Goal: Information Seeking & Learning: Check status

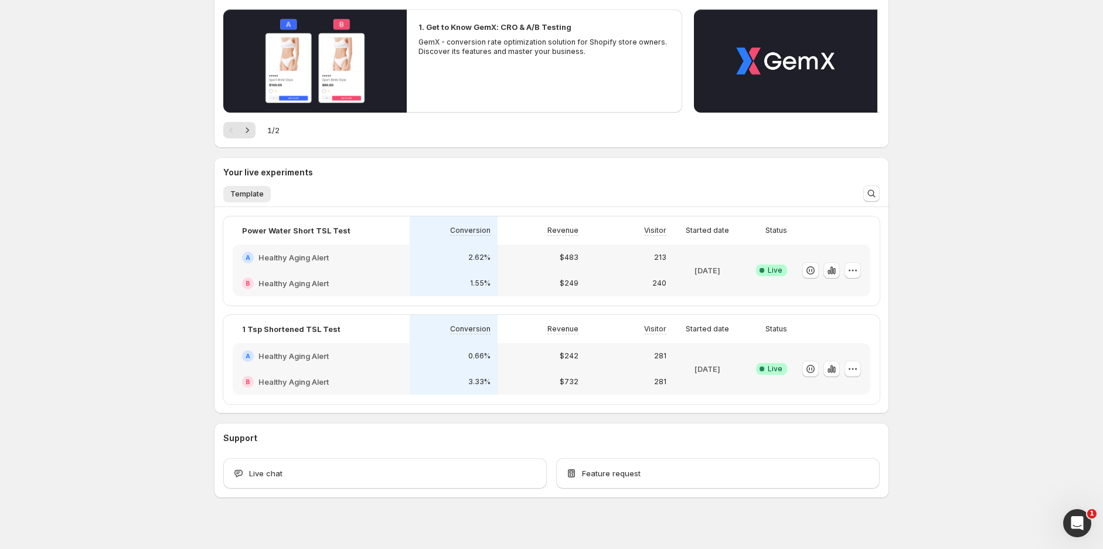
scroll to position [130, 0]
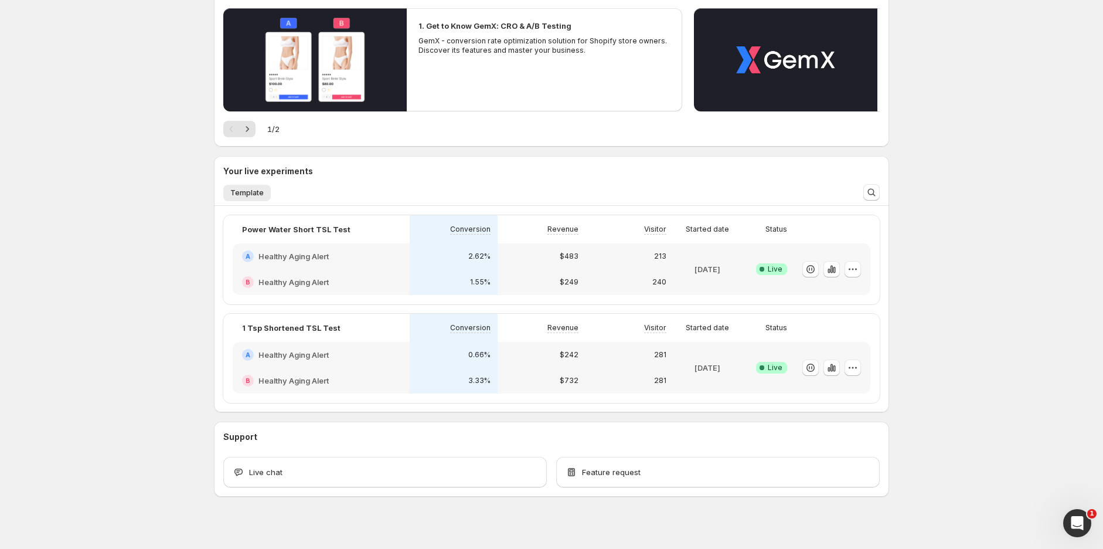
click at [495, 381] on div "3.33%" at bounding box center [454, 381] width 88 height 26
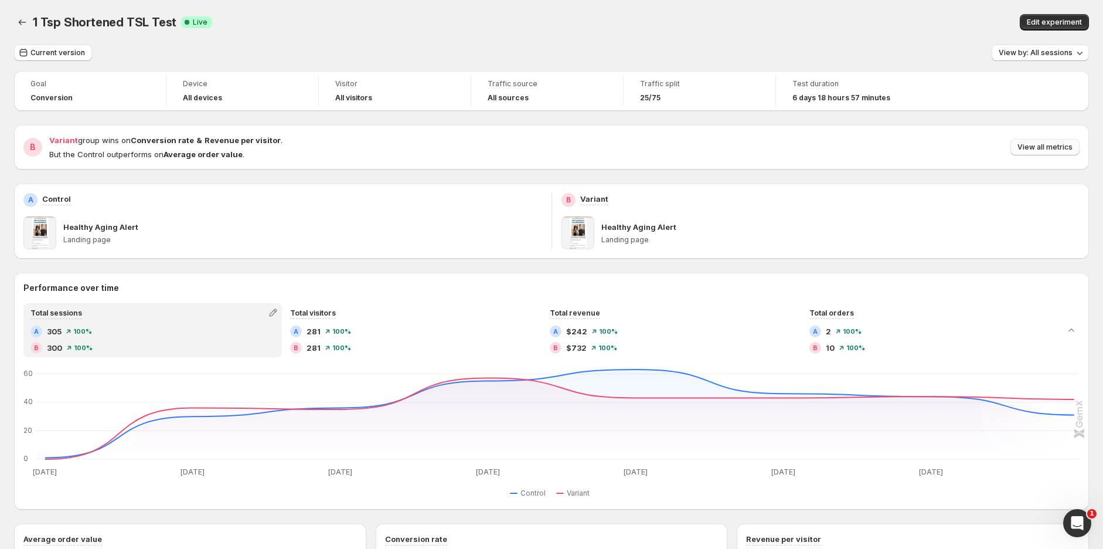
click at [1042, 146] on span "View all metrics" at bounding box center [1045, 146] width 55 height 9
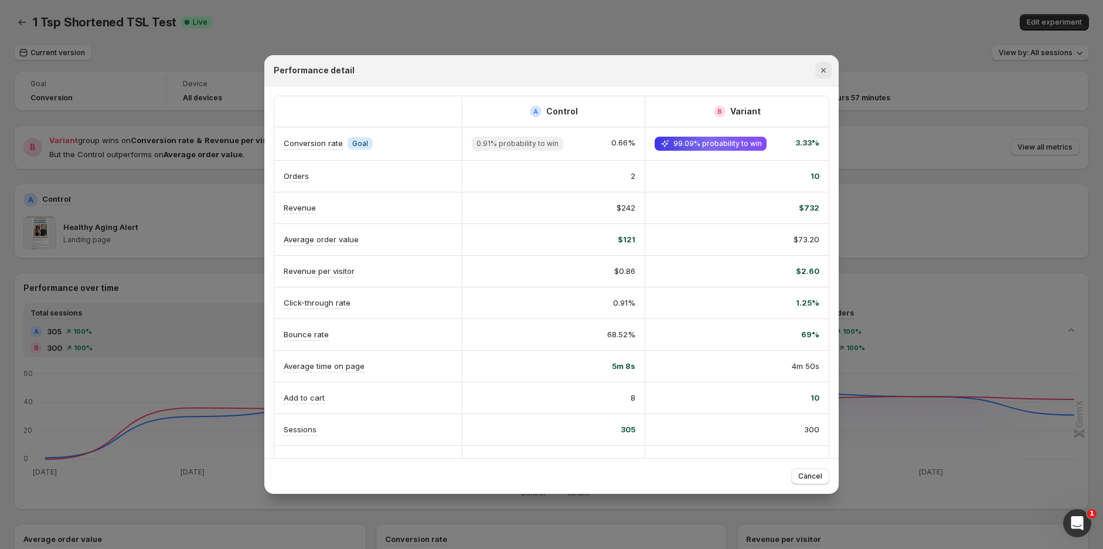
click at [825, 72] on icon "Close" at bounding box center [823, 70] width 5 height 5
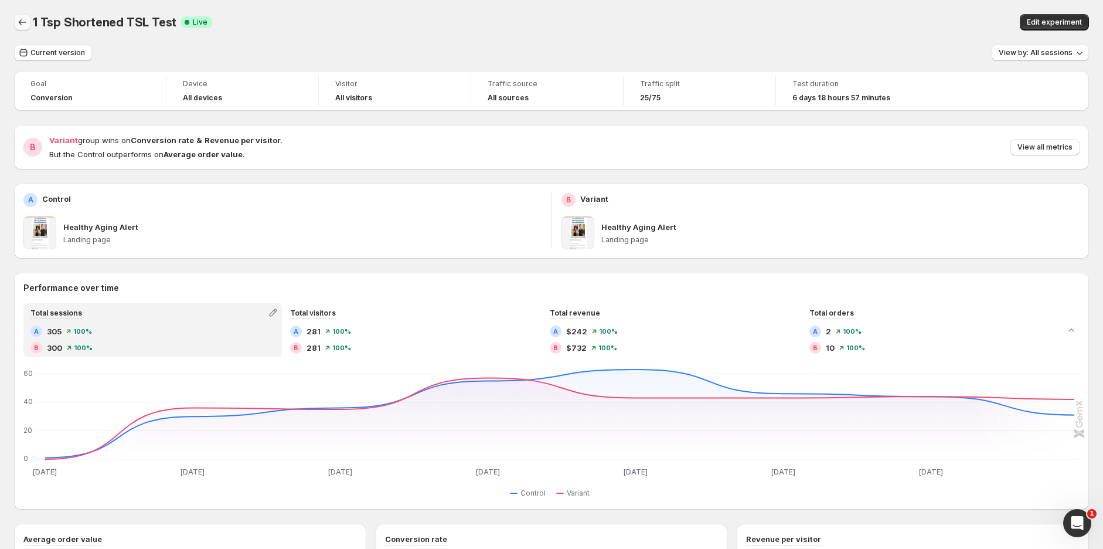
click at [18, 18] on icon "Back" at bounding box center [22, 22] width 12 height 12
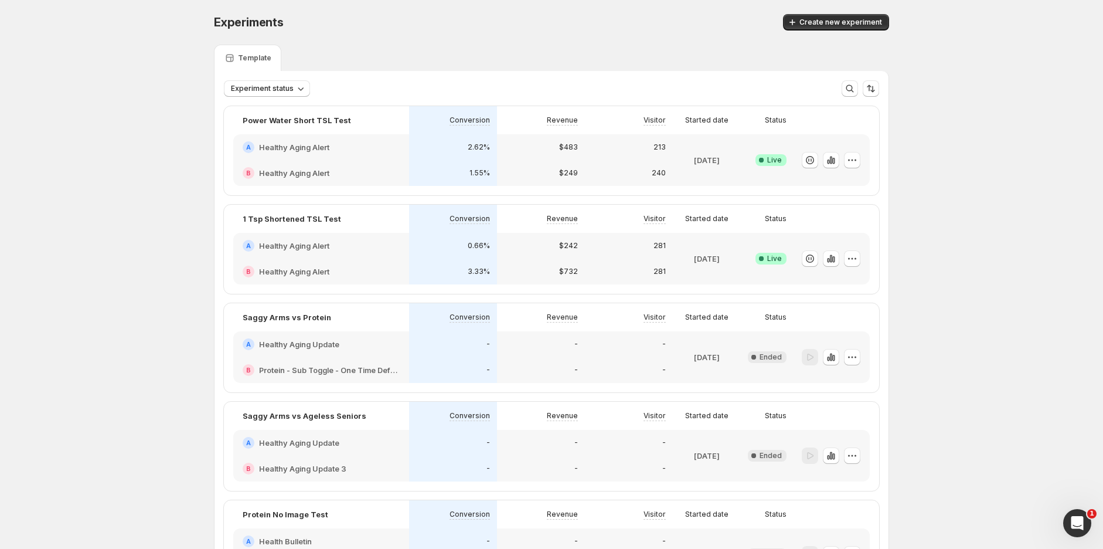
click at [353, 145] on div "A Healthy Aging Alert" at bounding box center [321, 147] width 157 height 12
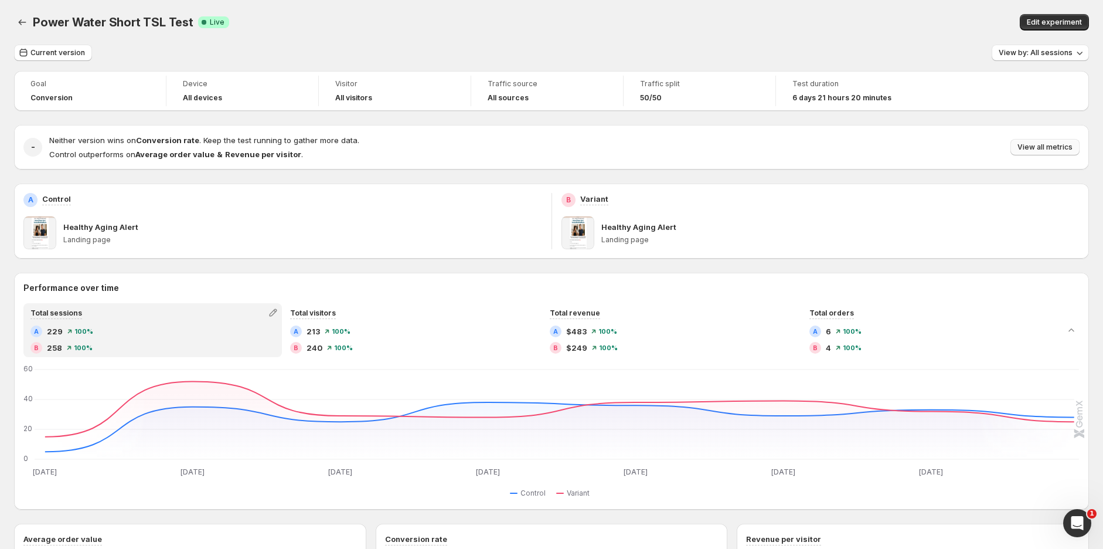
click at [1053, 149] on span "View all metrics" at bounding box center [1045, 146] width 55 height 9
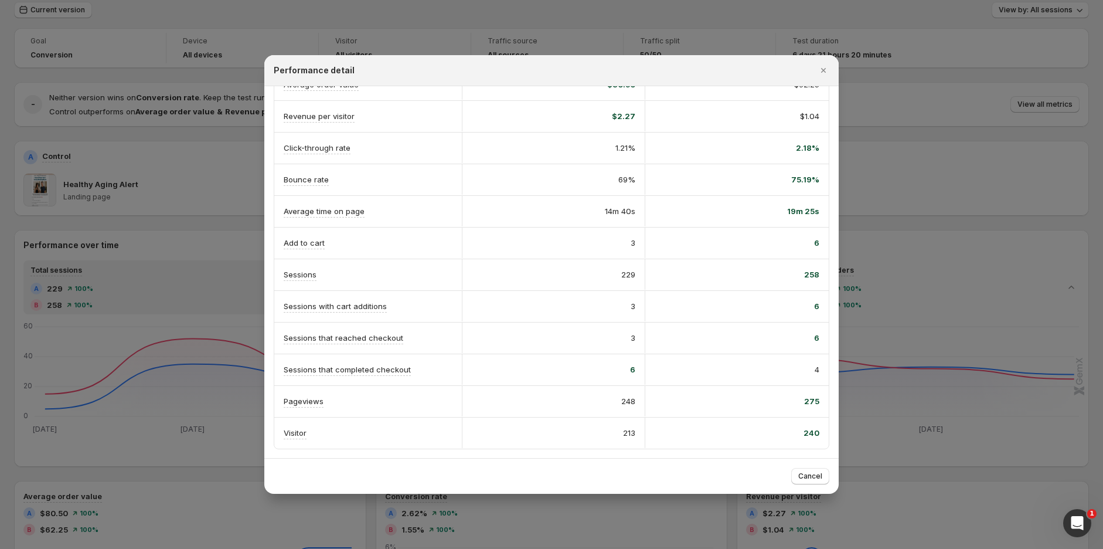
scroll to position [65, 0]
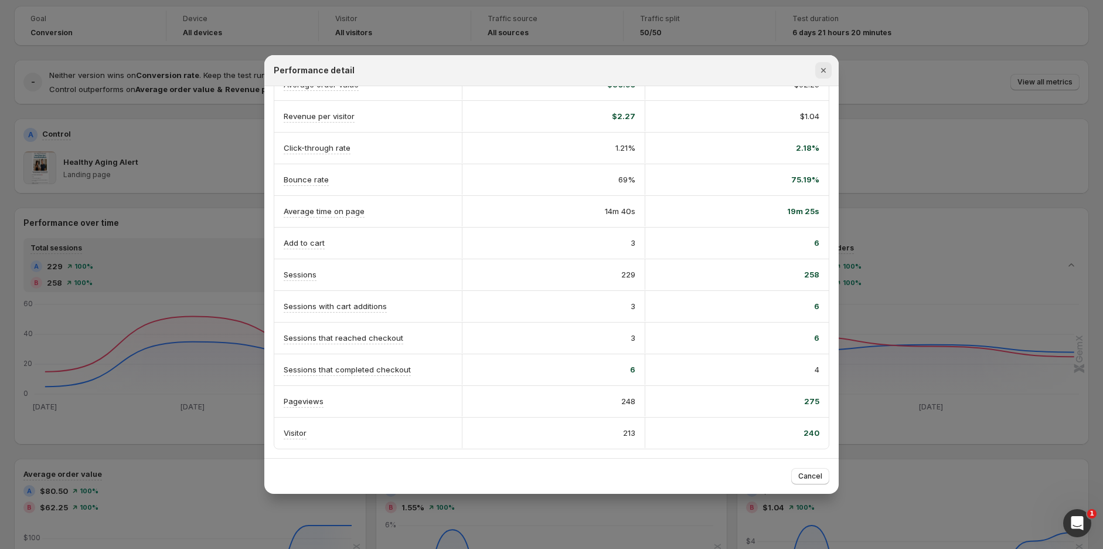
click at [818, 69] on icon "Close" at bounding box center [824, 70] width 12 height 12
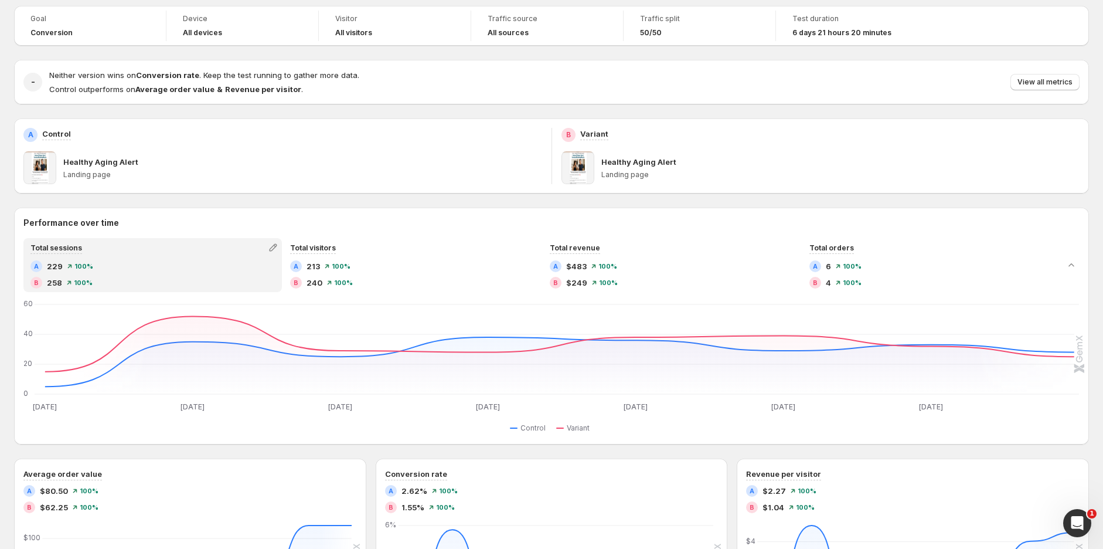
scroll to position [0, 0]
